Goal: Information Seeking & Learning: Learn about a topic

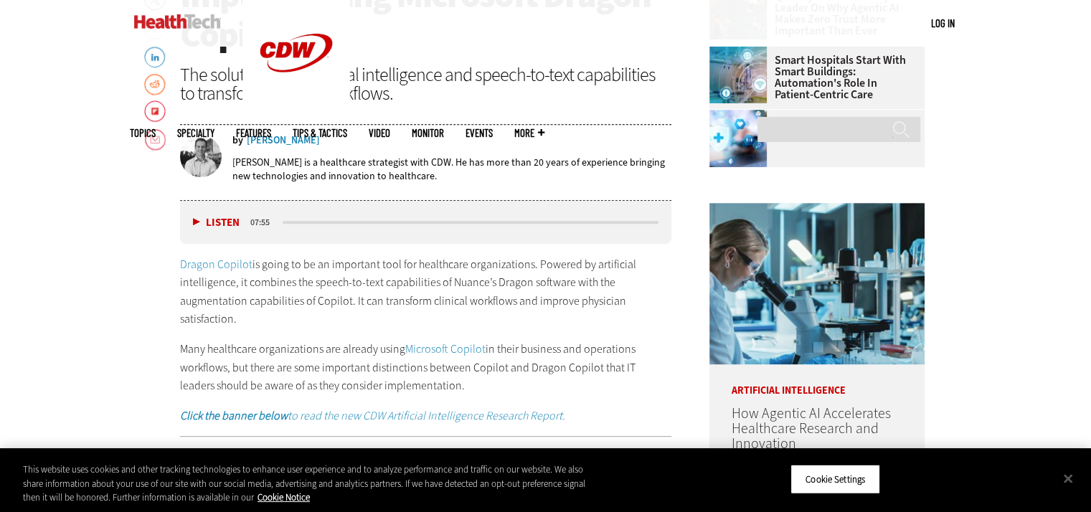
scroll to position [717, 0]
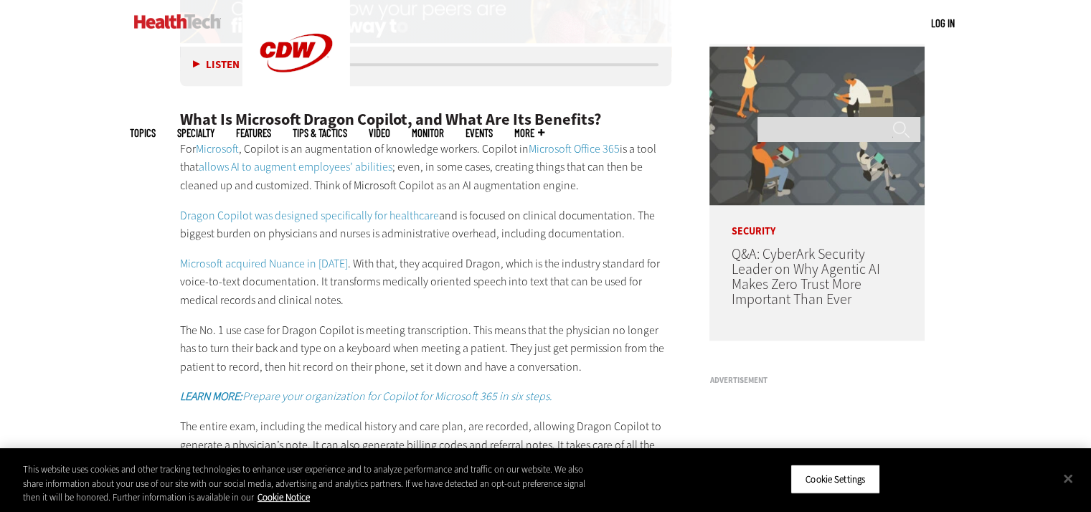
scroll to position [1148, 0]
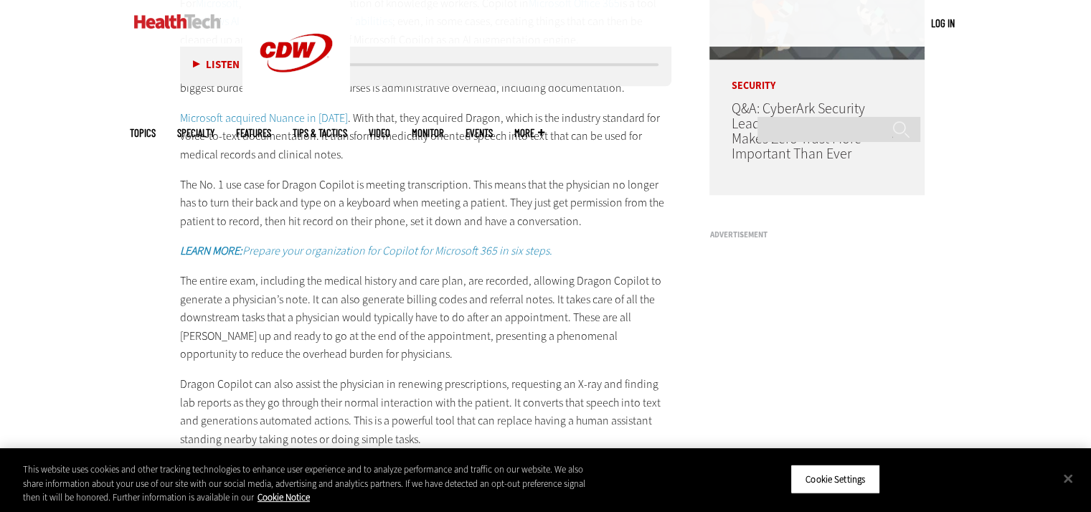
scroll to position [1291, 0]
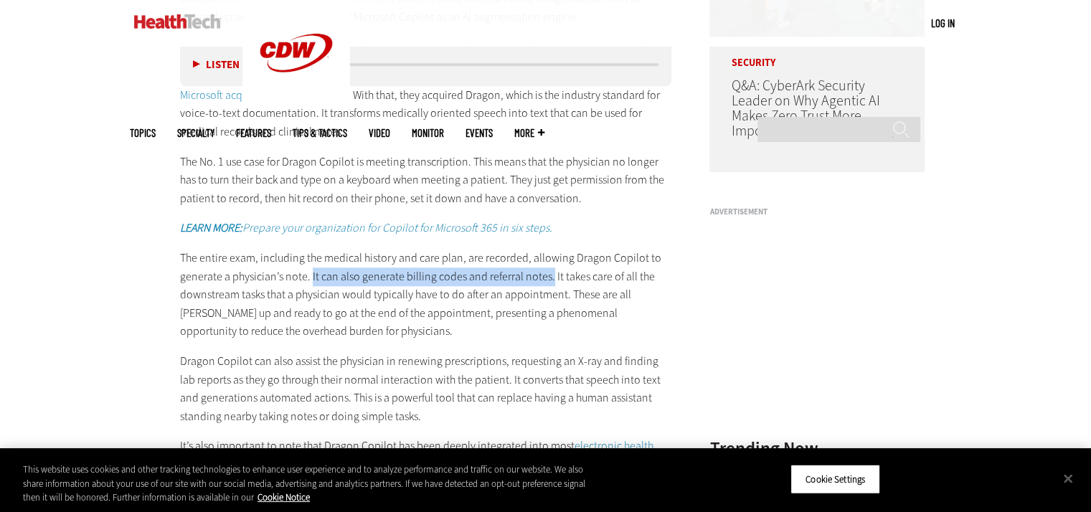
drag, startPoint x: 310, startPoint y: 279, endPoint x: 546, endPoint y: 283, distance: 236.1
click at [546, 283] on p "The entire exam, including the medical history and care plan, are recorded, all…" at bounding box center [426, 295] width 492 height 92
copy p "It can also generate billing codes and referral notes."
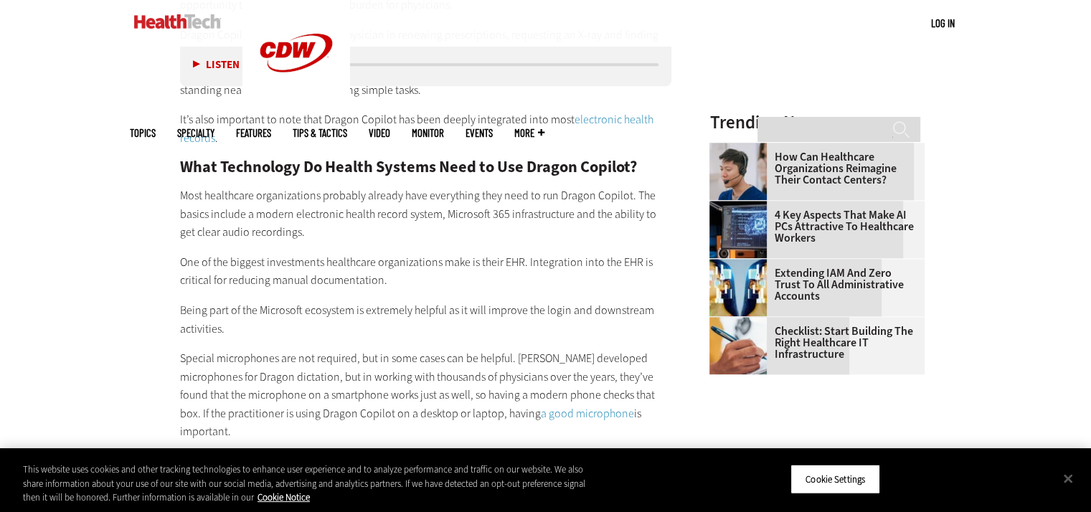
scroll to position [1650, 0]
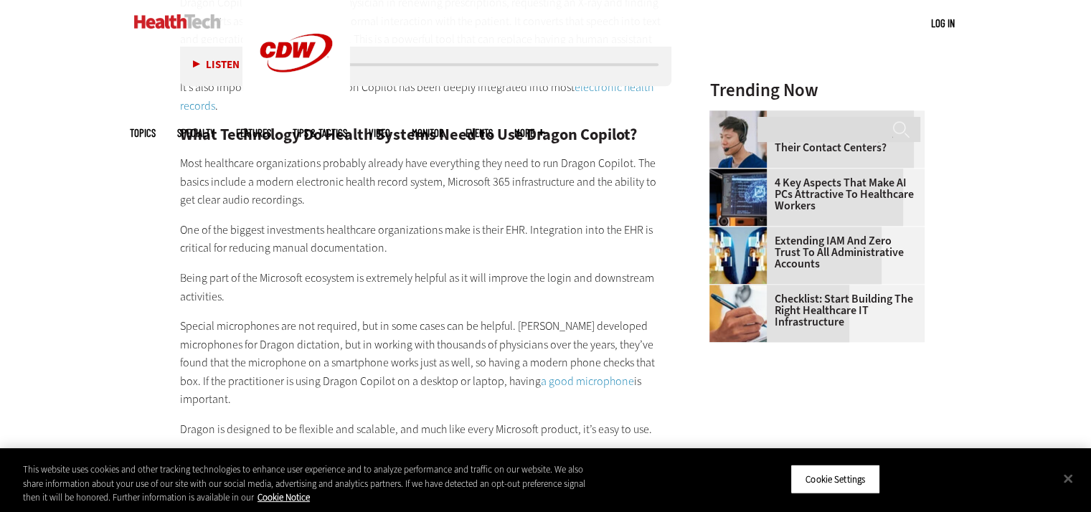
click at [92, 285] on div "Become an Insider Sign up [DATE] to receive premium content! Sign Up MENU Log i…" at bounding box center [545, 500] width 1091 height 4301
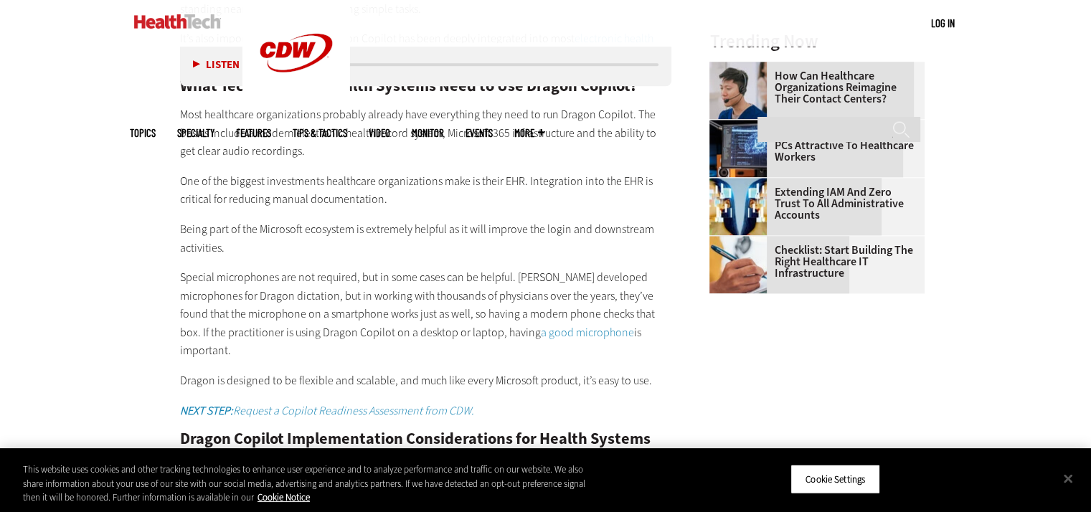
scroll to position [1722, 0]
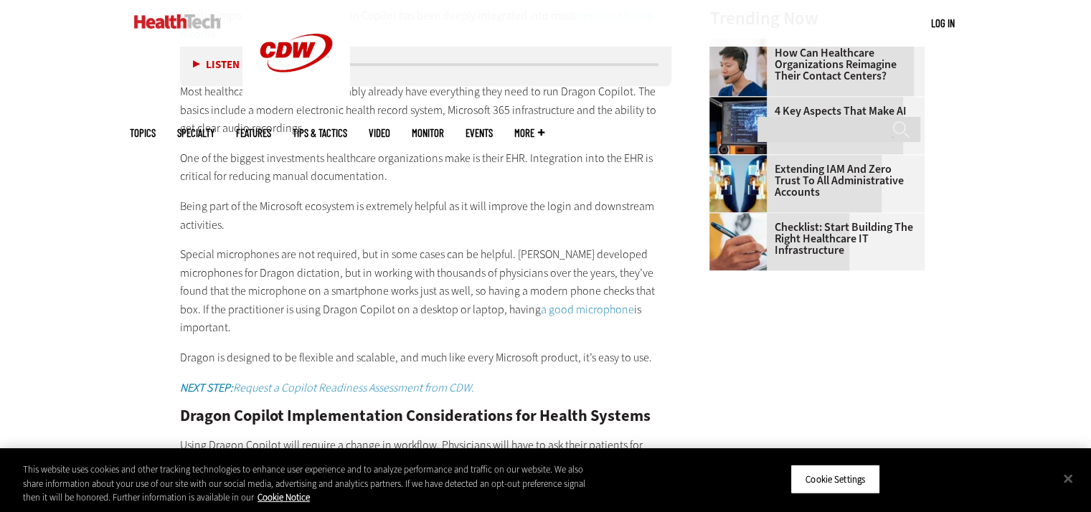
click at [37, 260] on div "Become an Insider Sign up [DATE] to receive premium content! Sign Up MENU Log i…" at bounding box center [545, 428] width 1091 height 4301
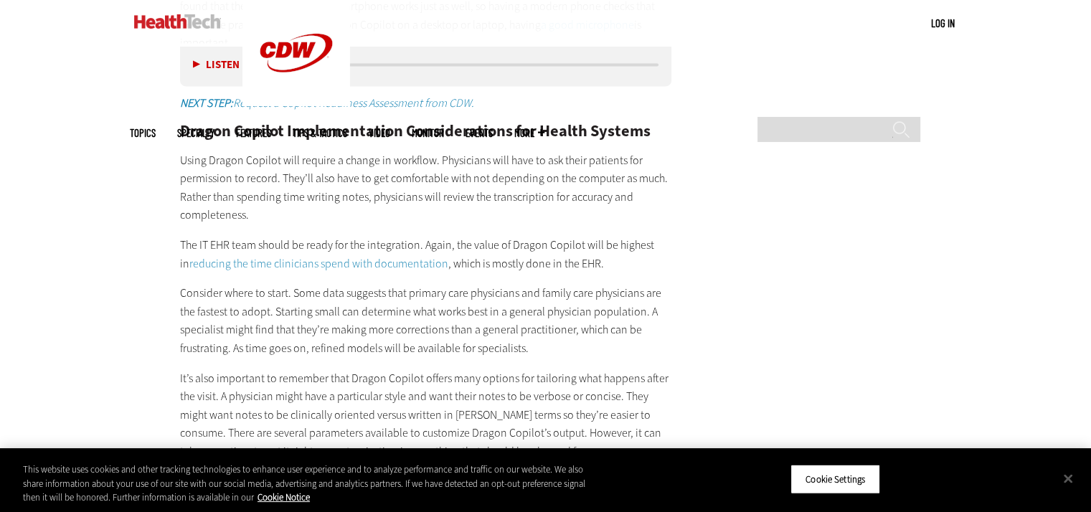
scroll to position [2009, 0]
click at [123, 301] on div "Become an Insider Sign up [DATE] to receive premium content! Sign Up MENU Log i…" at bounding box center [545, 141] width 1091 height 4301
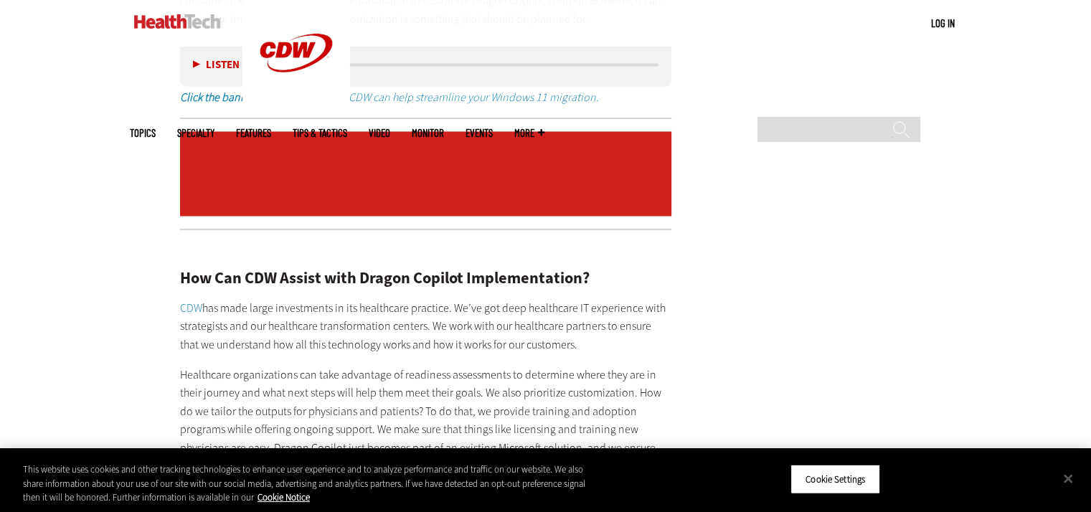
scroll to position [2511, 0]
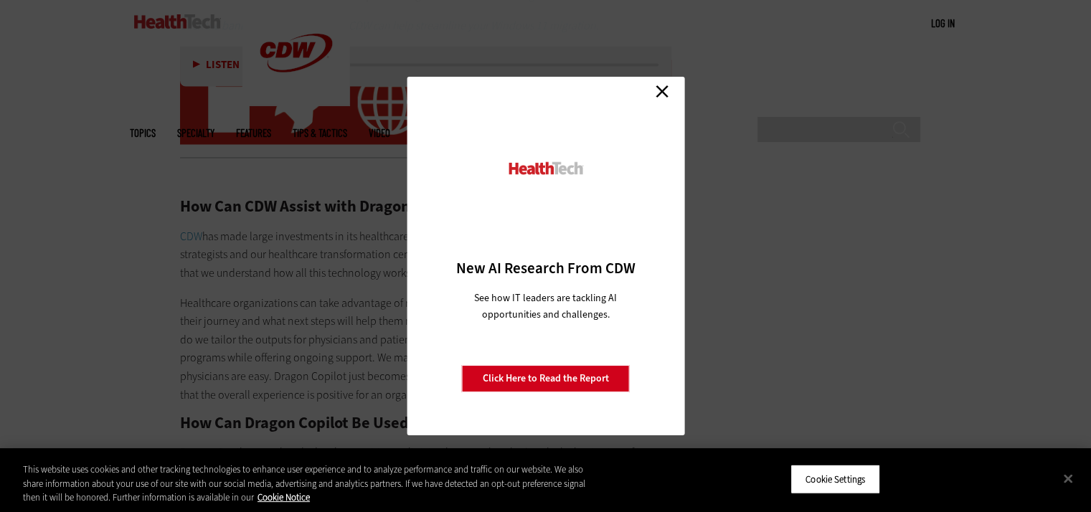
click at [658, 90] on link "Close" at bounding box center [662, 91] width 22 height 22
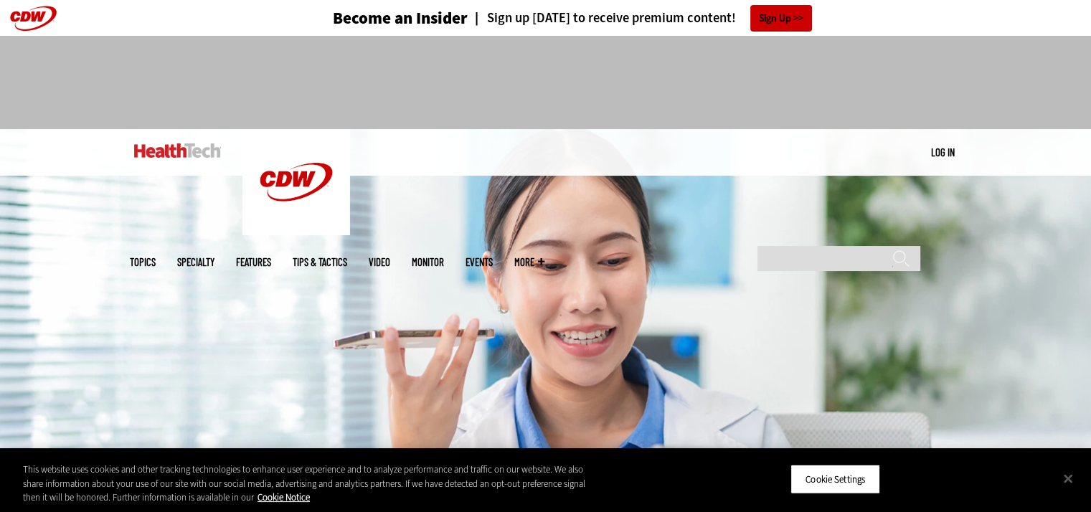
scroll to position [0, 0]
